Goal: Find specific page/section: Find specific page/section

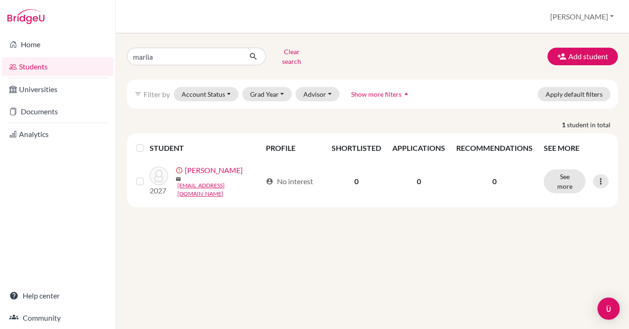
click at [190, 53] on input "mariia" at bounding box center [184, 57] width 115 height 18
type input "[PERSON_NAME]"
click button "submit" at bounding box center [253, 57] width 25 height 18
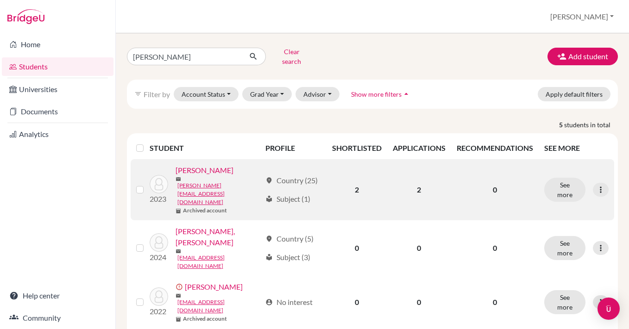
click at [199, 168] on link "[PERSON_NAME]" at bounding box center [204, 170] width 58 height 11
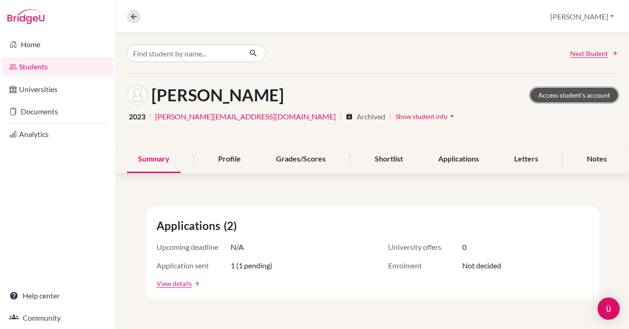
click at [581, 99] on link "Access student's account" at bounding box center [574, 95] width 88 height 14
